Goal: Task Accomplishment & Management: Manage account settings

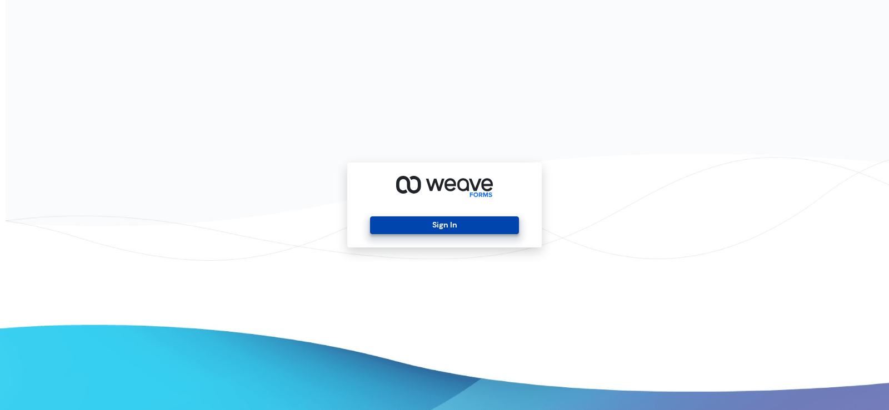
click at [447, 229] on button "Sign In" at bounding box center [444, 226] width 148 height 18
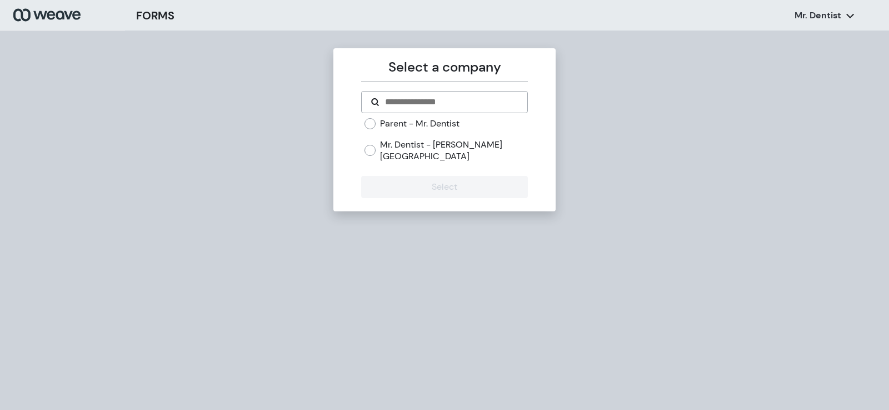
click at [410, 144] on label "Mr. Dentist - [PERSON_NAME][GEOGRAPHIC_DATA]" at bounding box center [453, 151] width 147 height 24
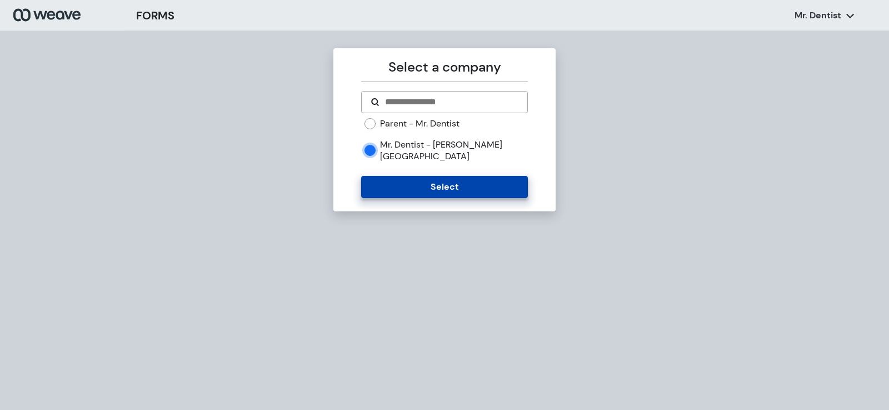
click at [426, 176] on button "Select" at bounding box center [444, 187] width 166 height 22
